Goal: Task Accomplishment & Management: Use online tool/utility

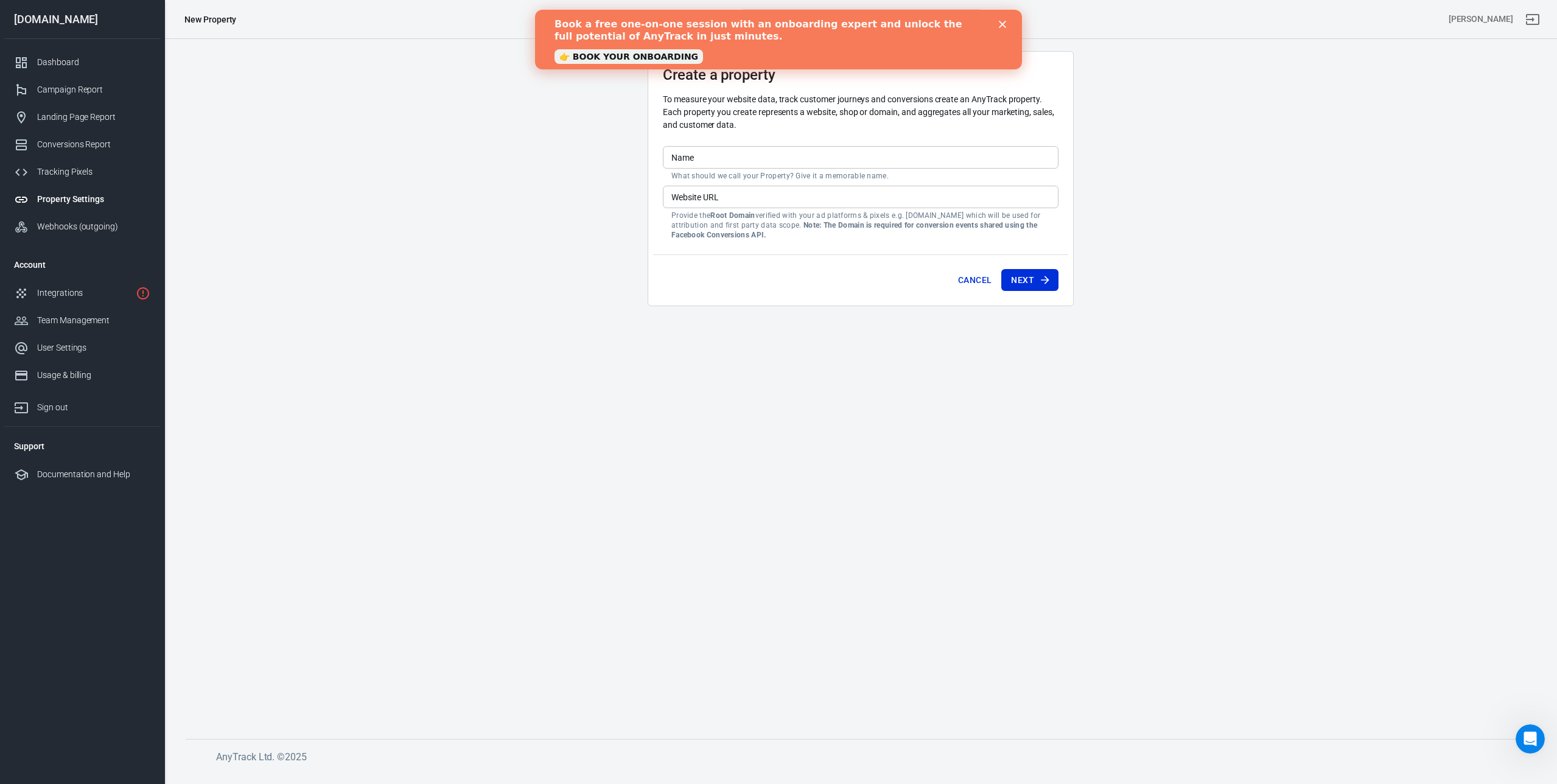
click at [700, 145] on form "Create a property To measure your website data, track customer journeys and con…" at bounding box center [860, 183] width 395 height 234
click at [705, 155] on input "Name" at bounding box center [860, 157] width 395 height 22
click at [592, 154] on main "Create a property To measure your website data, track customer journeys and con…" at bounding box center [861, 385] width 1351 height 668
click at [701, 155] on input "Name" at bounding box center [860, 157] width 395 height 22
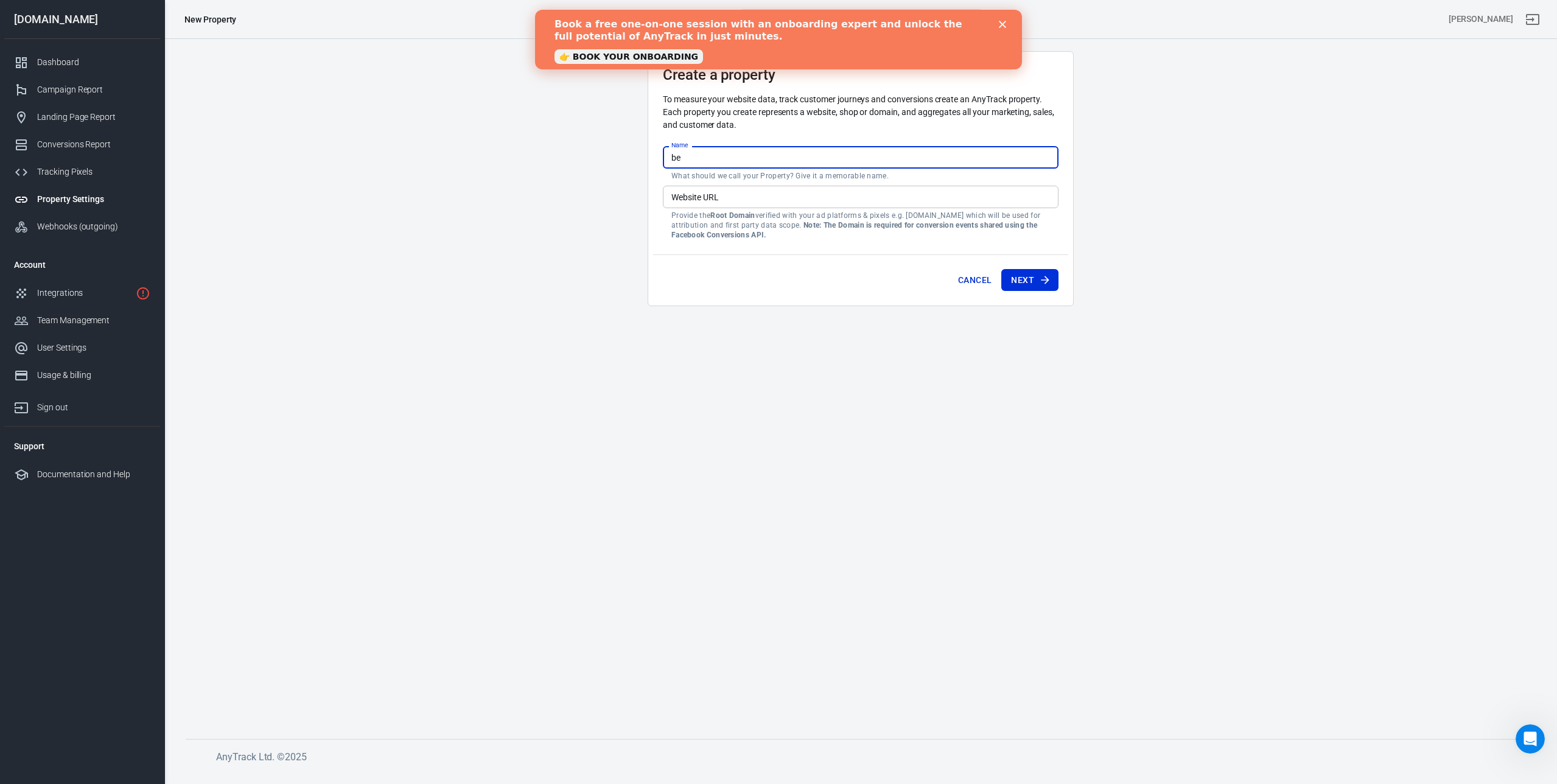
type input "b"
type input "Best Buds"
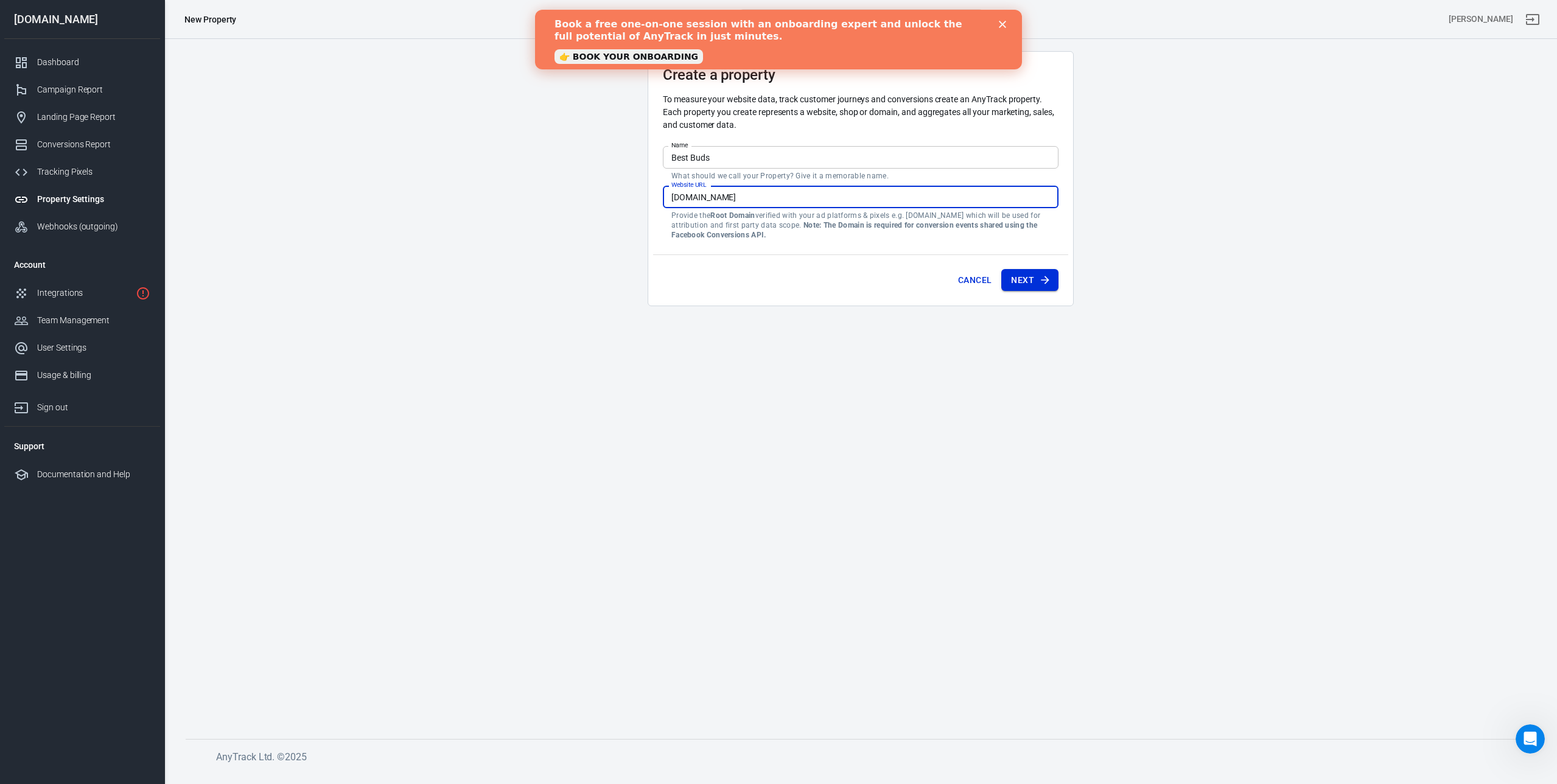
type input "[DOMAIN_NAME]"
click at [1028, 285] on button "Next" at bounding box center [1030, 280] width 57 height 22
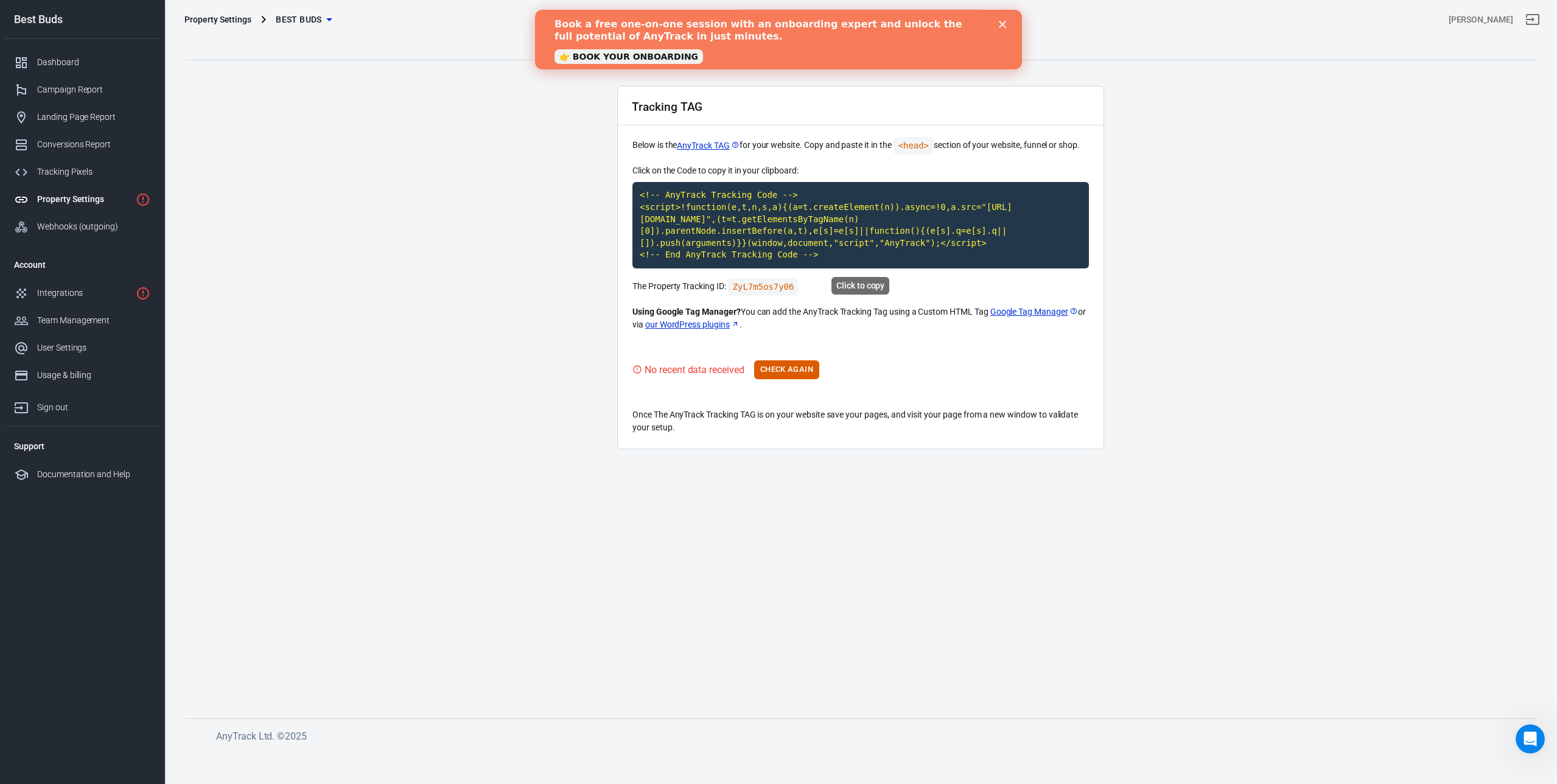
click at [708, 217] on code "<!-- AnyTrack Tracking Code --> <script>!function(e,t,n,s,a){(a=t.createElement…" at bounding box center [861, 225] width 456 height 87
click at [1000, 25] on icon "Close" at bounding box center [1003, 24] width 7 height 7
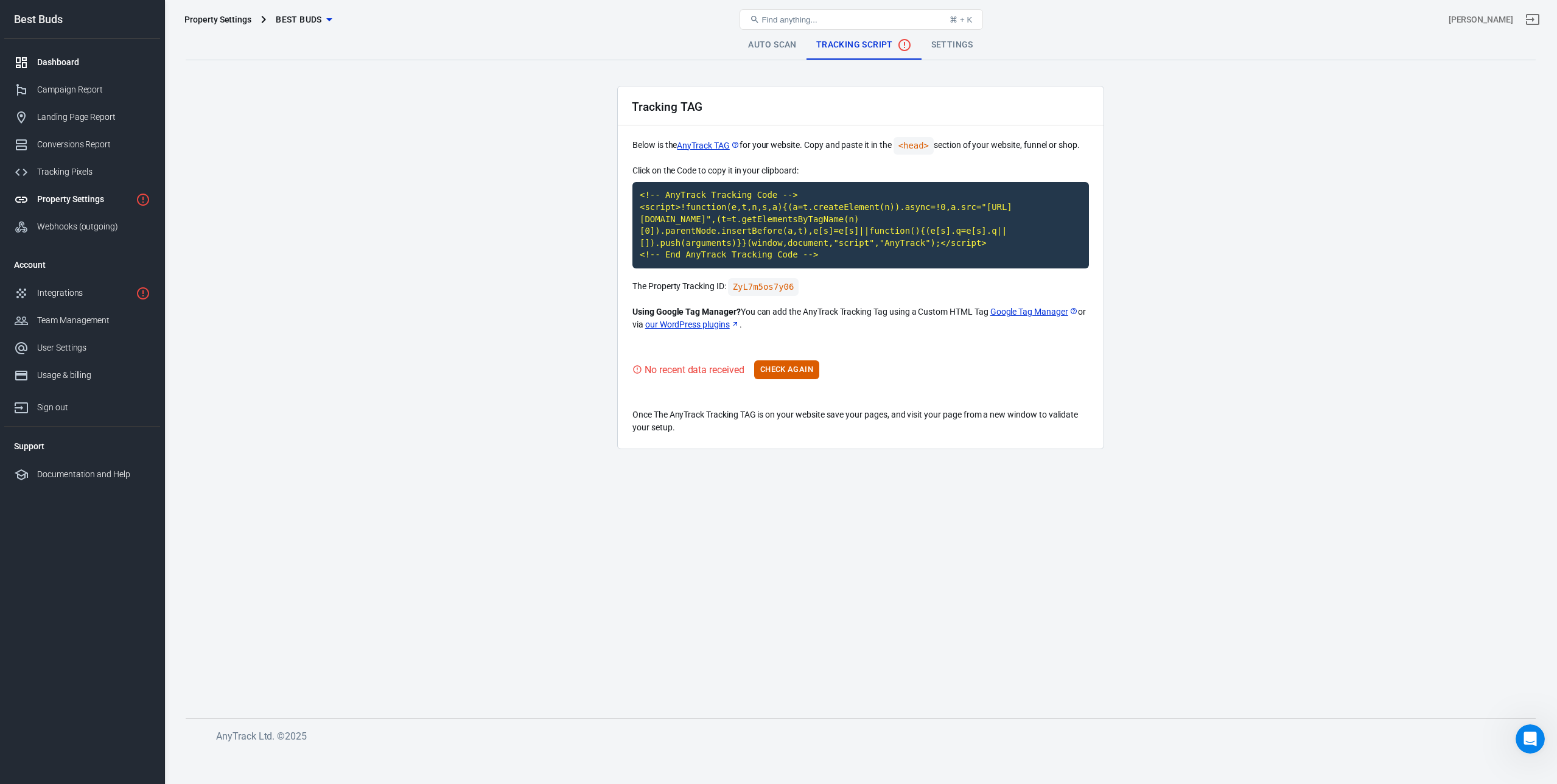
click at [64, 66] on div "Dashboard" at bounding box center [94, 62] width 113 height 13
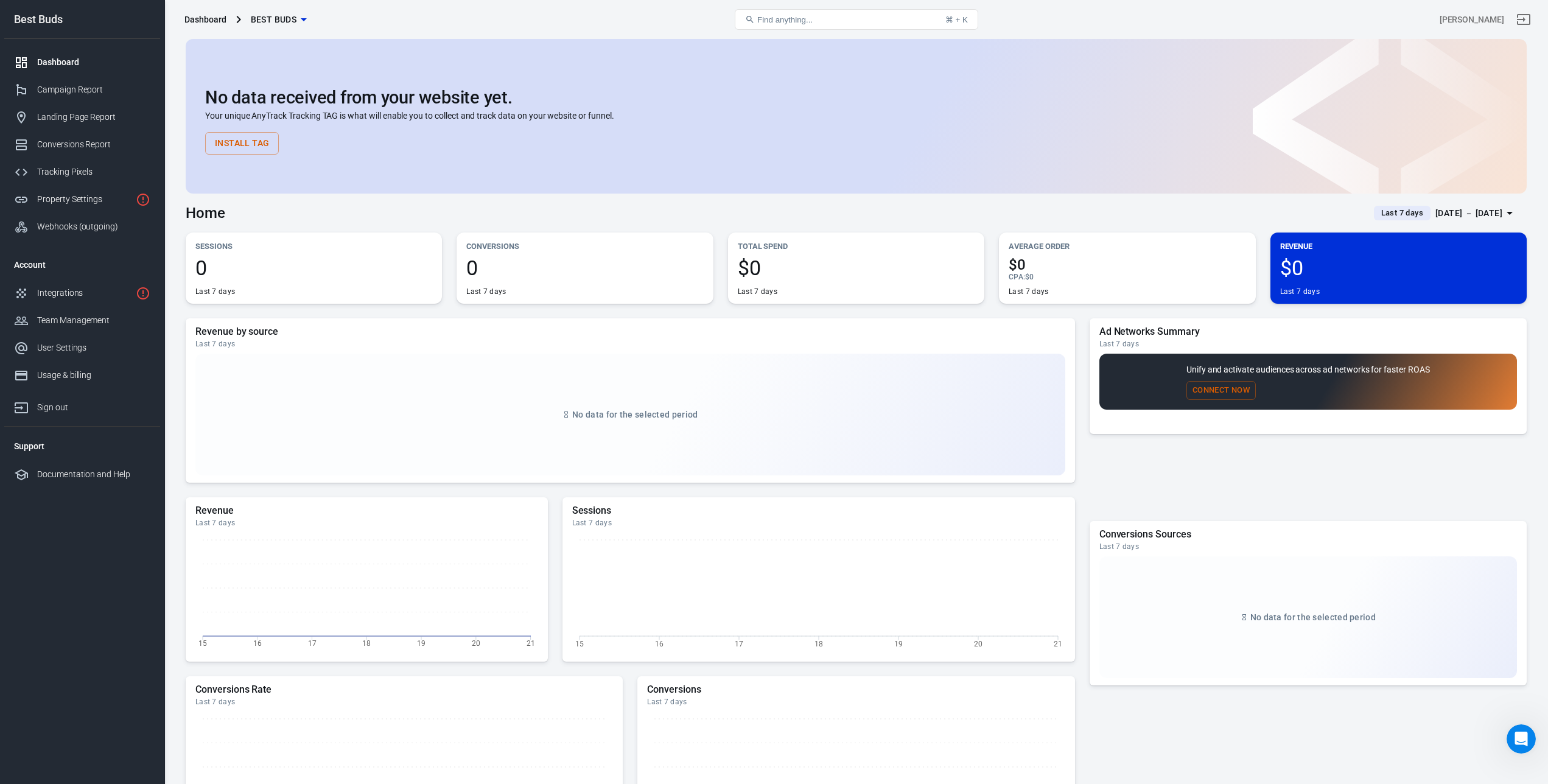
click at [241, 149] on button "Install Tag" at bounding box center [241, 143] width 73 height 22
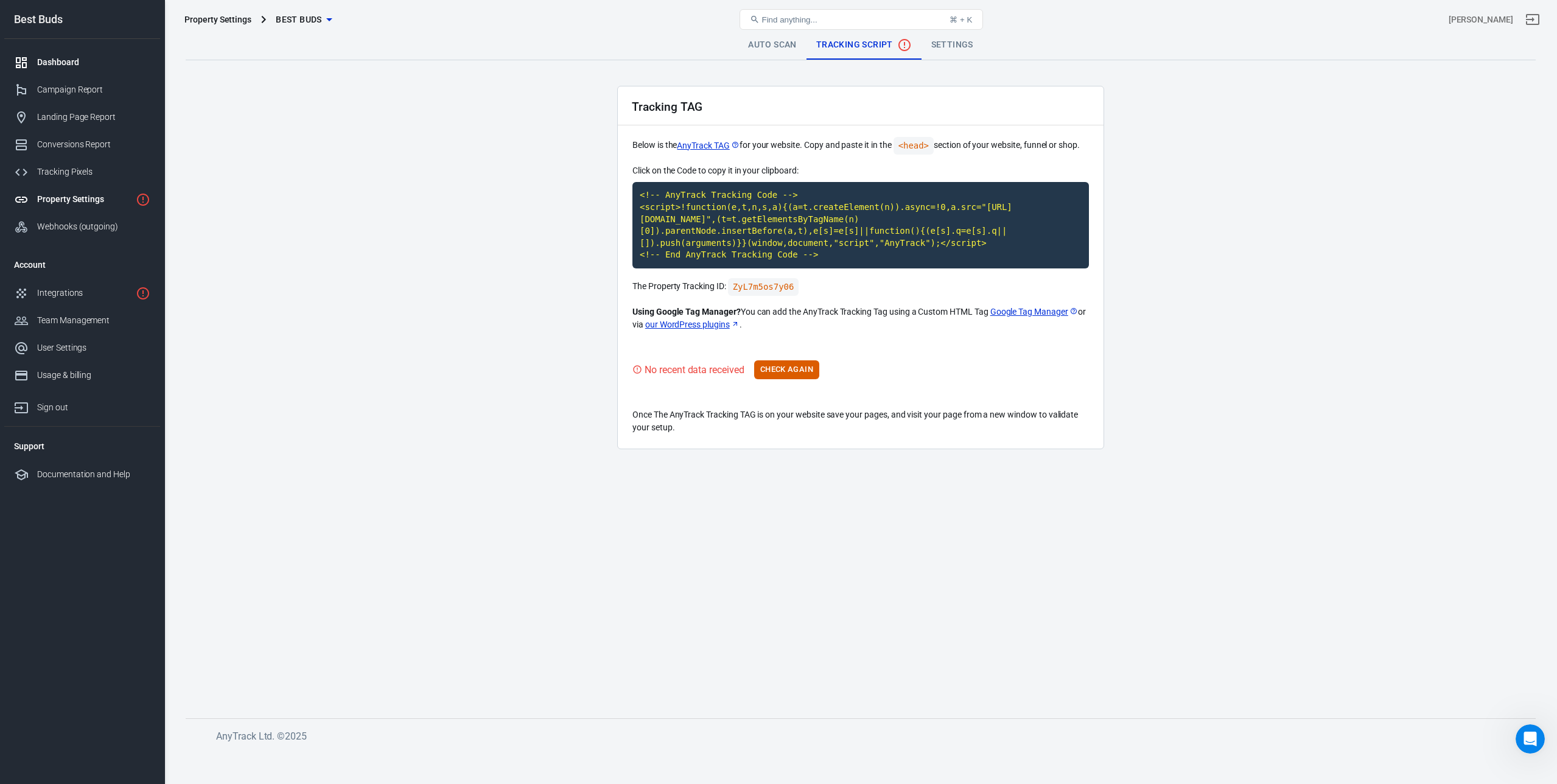
click at [73, 57] on div "Dashboard" at bounding box center [94, 62] width 113 height 13
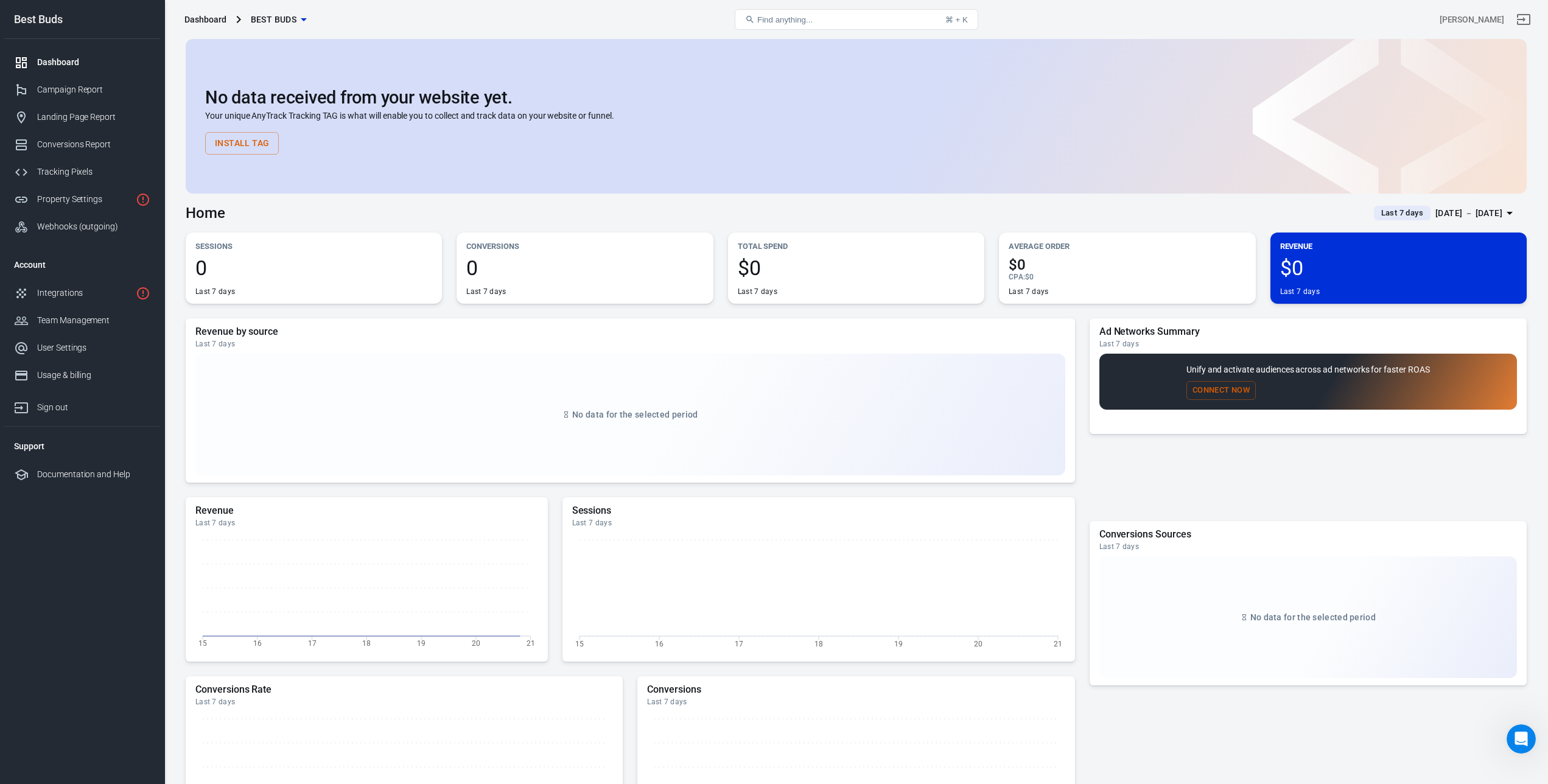
click at [286, 18] on span "Best Buds" at bounding box center [274, 20] width 46 height 15
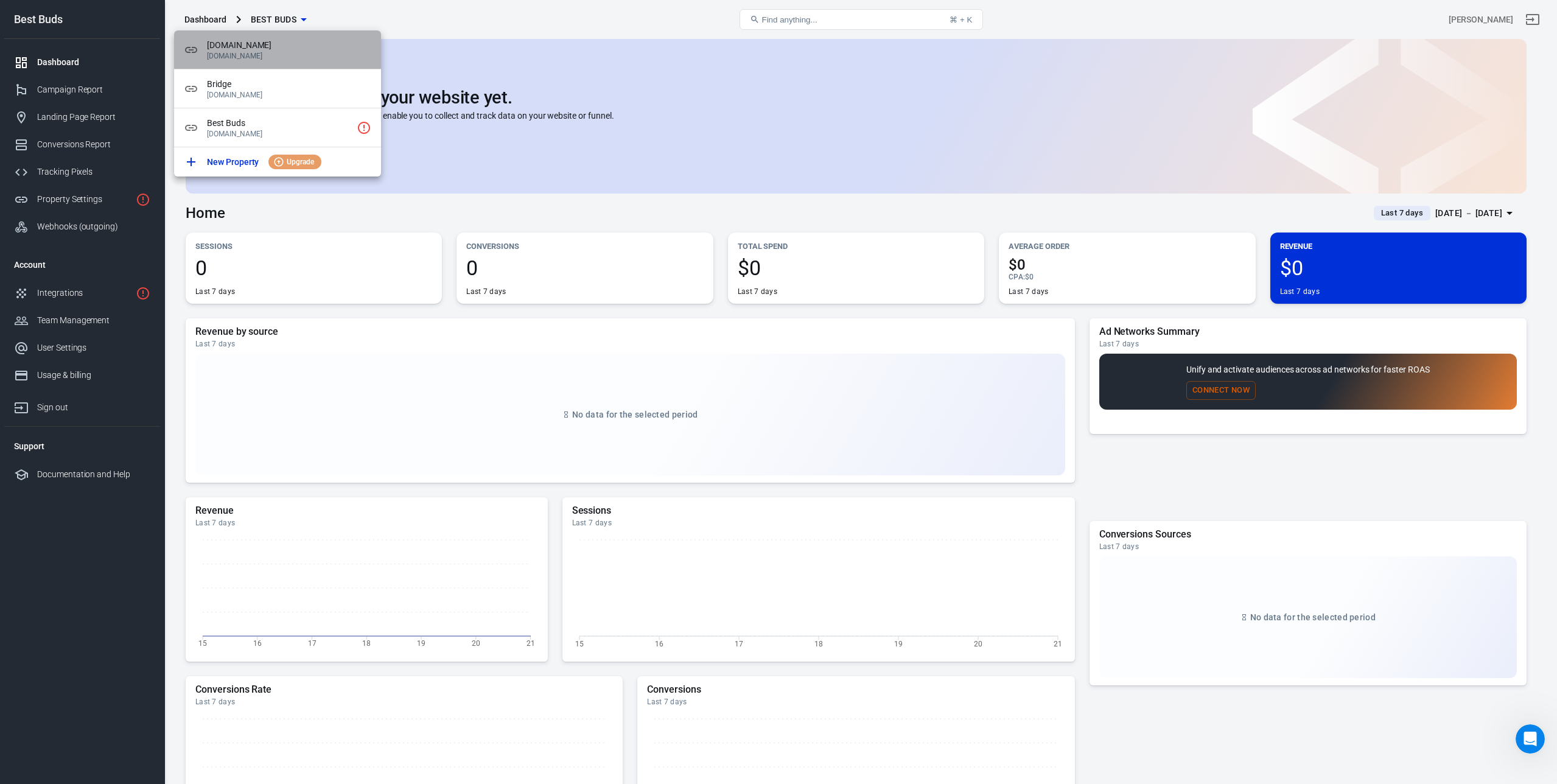
click at [253, 51] on span "[DOMAIN_NAME]" at bounding box center [289, 45] width 164 height 13
